Goal: Task Accomplishment & Management: Complete application form

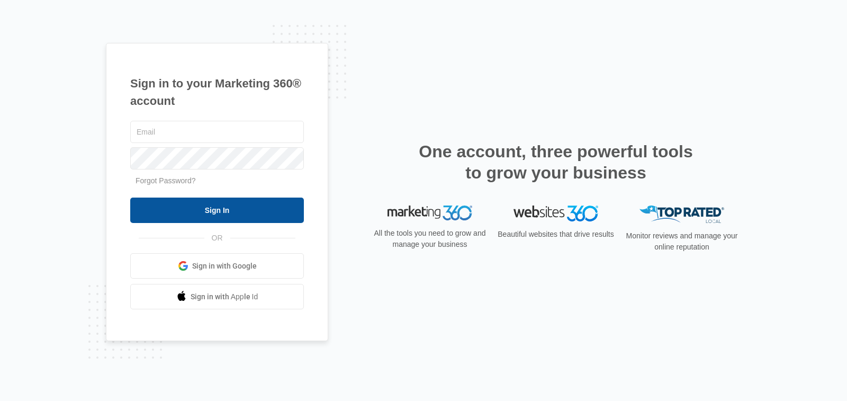
type input "[PERSON_NAME][EMAIL_ADDRESS][DOMAIN_NAME]"
click at [209, 213] on input "Sign In" at bounding box center [217, 209] width 174 height 25
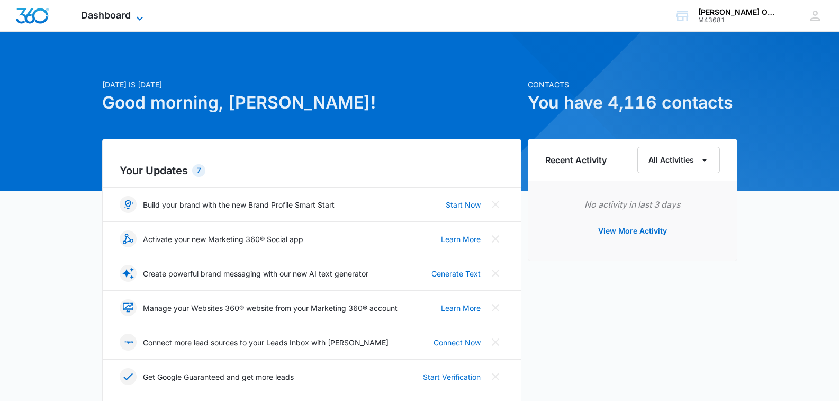
click at [109, 15] on span "Dashboard" at bounding box center [106, 15] width 50 height 11
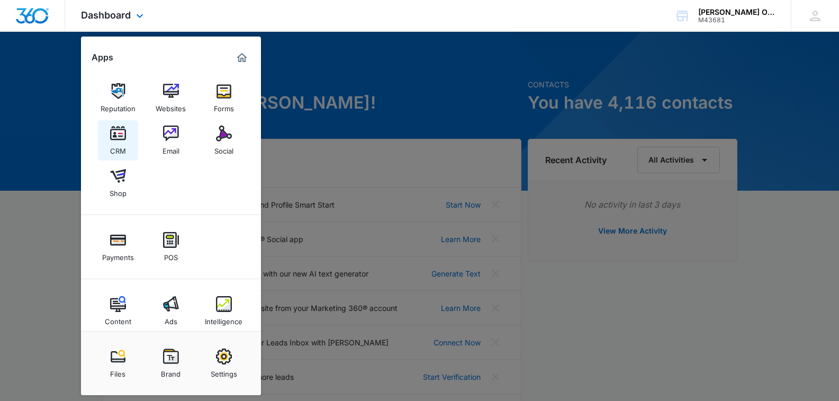
click at [118, 134] on img at bounding box center [118, 133] width 16 height 16
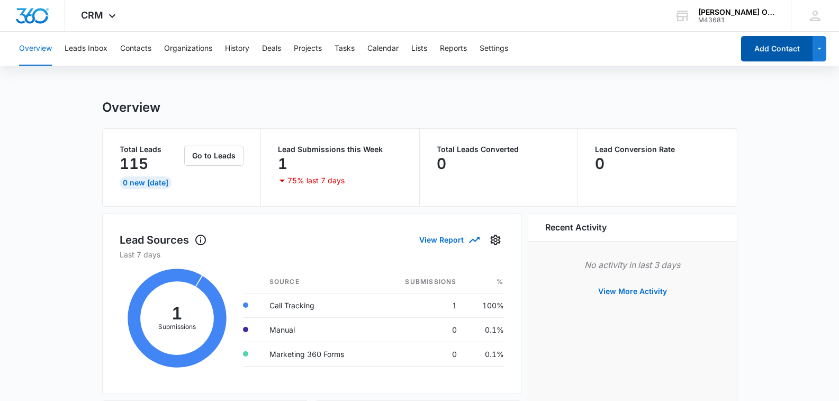
click at [765, 53] on button "Add Contact" at bounding box center [776, 48] width 71 height 25
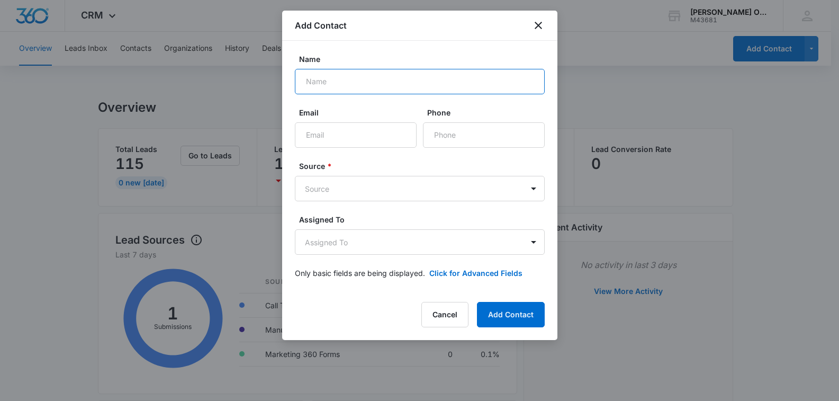
click at [346, 85] on input "Name" at bounding box center [420, 81] width 250 height 25
type input "[PERSON_NAME]"
click at [331, 136] on input "Email" at bounding box center [356, 134] width 122 height 25
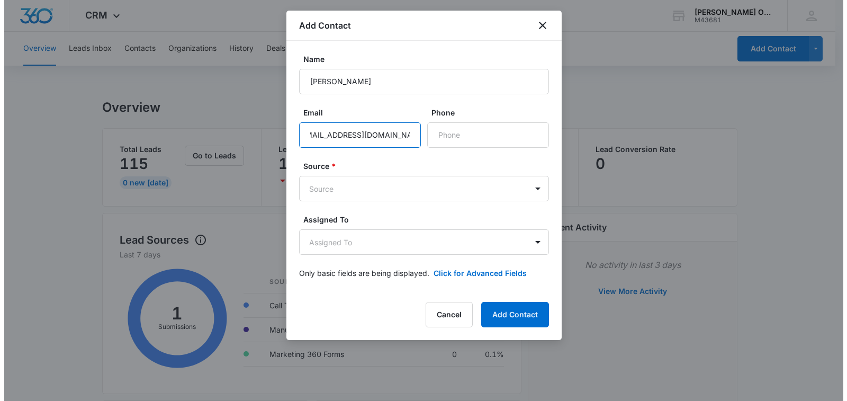
scroll to position [0, 18]
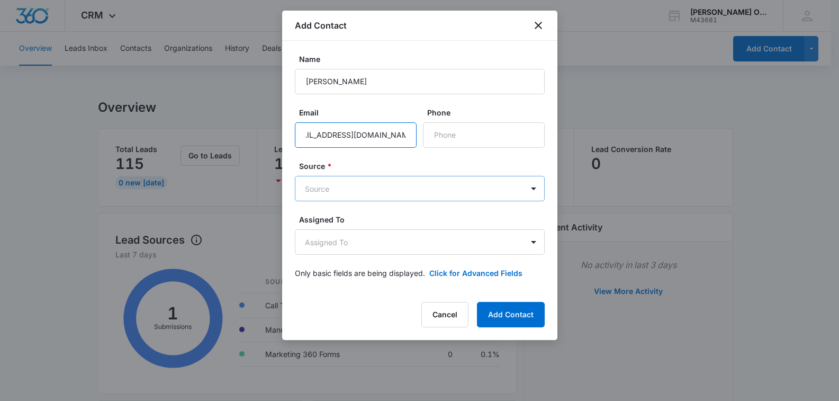
type input "[EMAIL_ADDRESS][DOMAIN_NAME]"
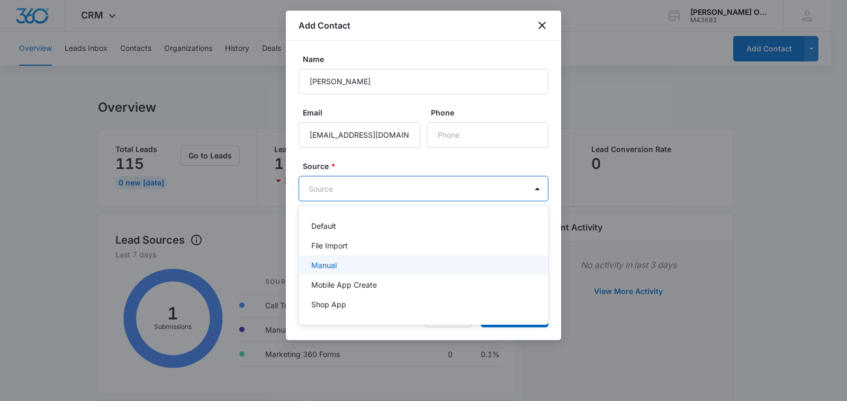
click at [328, 263] on p "Manual" at bounding box center [323, 264] width 25 height 11
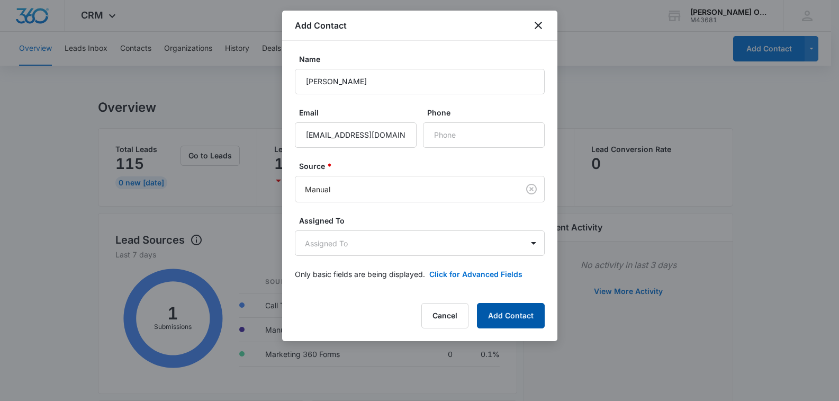
click at [491, 317] on button "Add Contact" at bounding box center [511, 315] width 68 height 25
